Goal: Task Accomplishment & Management: Manage account settings

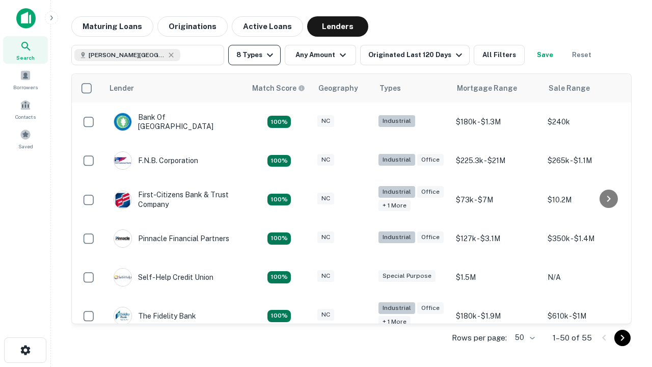
click at [254, 55] on button "8 Types" at bounding box center [254, 55] width 52 height 20
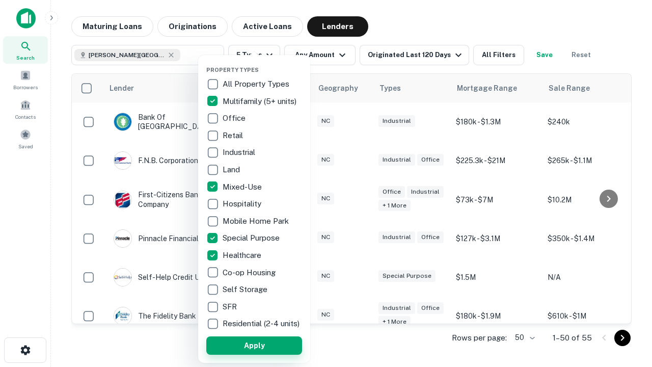
click at [254, 345] on button "Apply" at bounding box center [254, 345] width 96 height 18
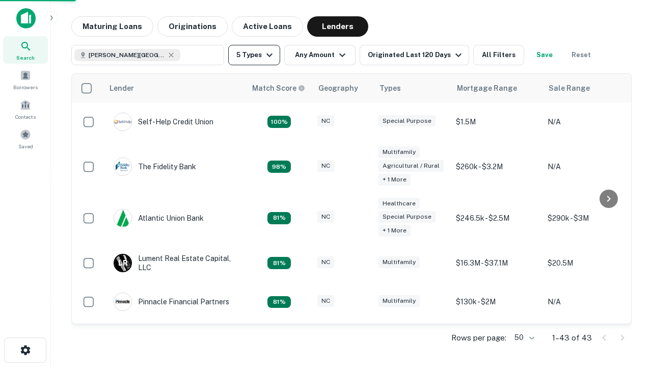
click at [254, 55] on button "5 Types" at bounding box center [254, 55] width 52 height 20
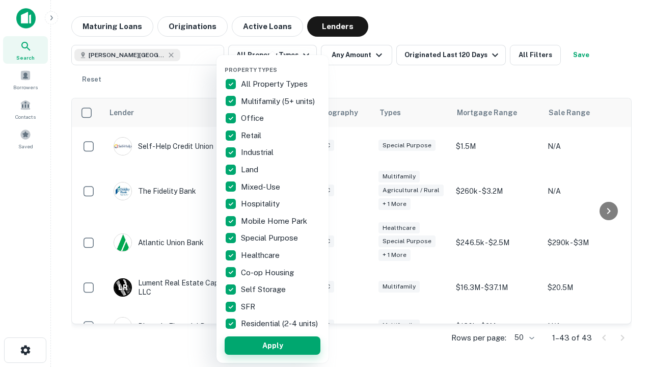
click at [273, 345] on button "Apply" at bounding box center [273, 345] width 96 height 18
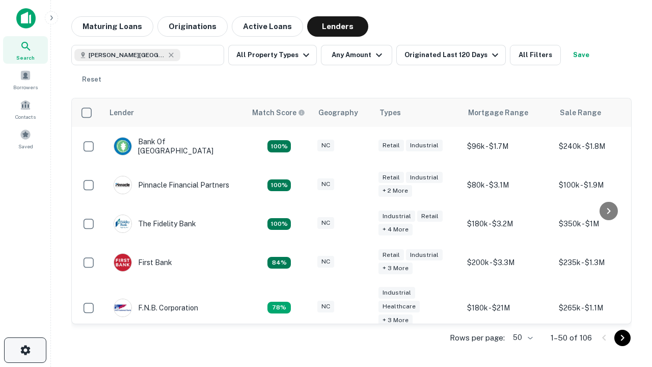
click at [25, 350] on icon "button" at bounding box center [25, 350] width 12 height 12
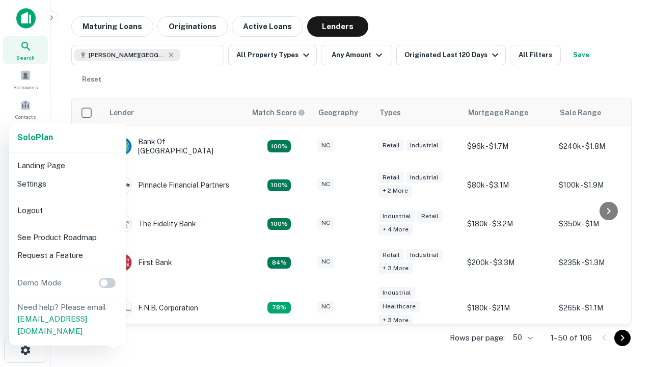
click at [67, 210] on li "Logout" at bounding box center [67, 210] width 109 height 18
